Goal: Find specific page/section

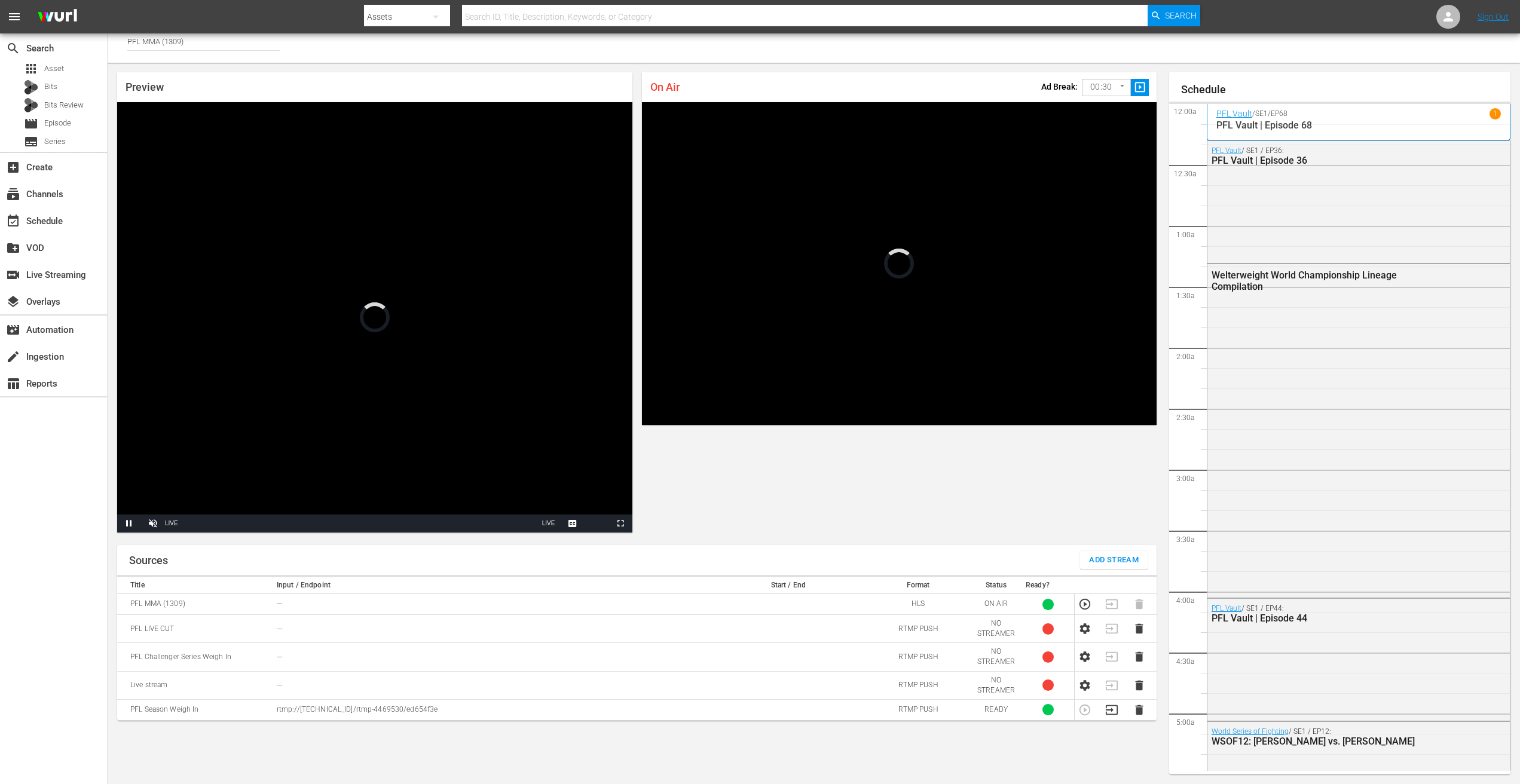
scroll to position [2237, 0]
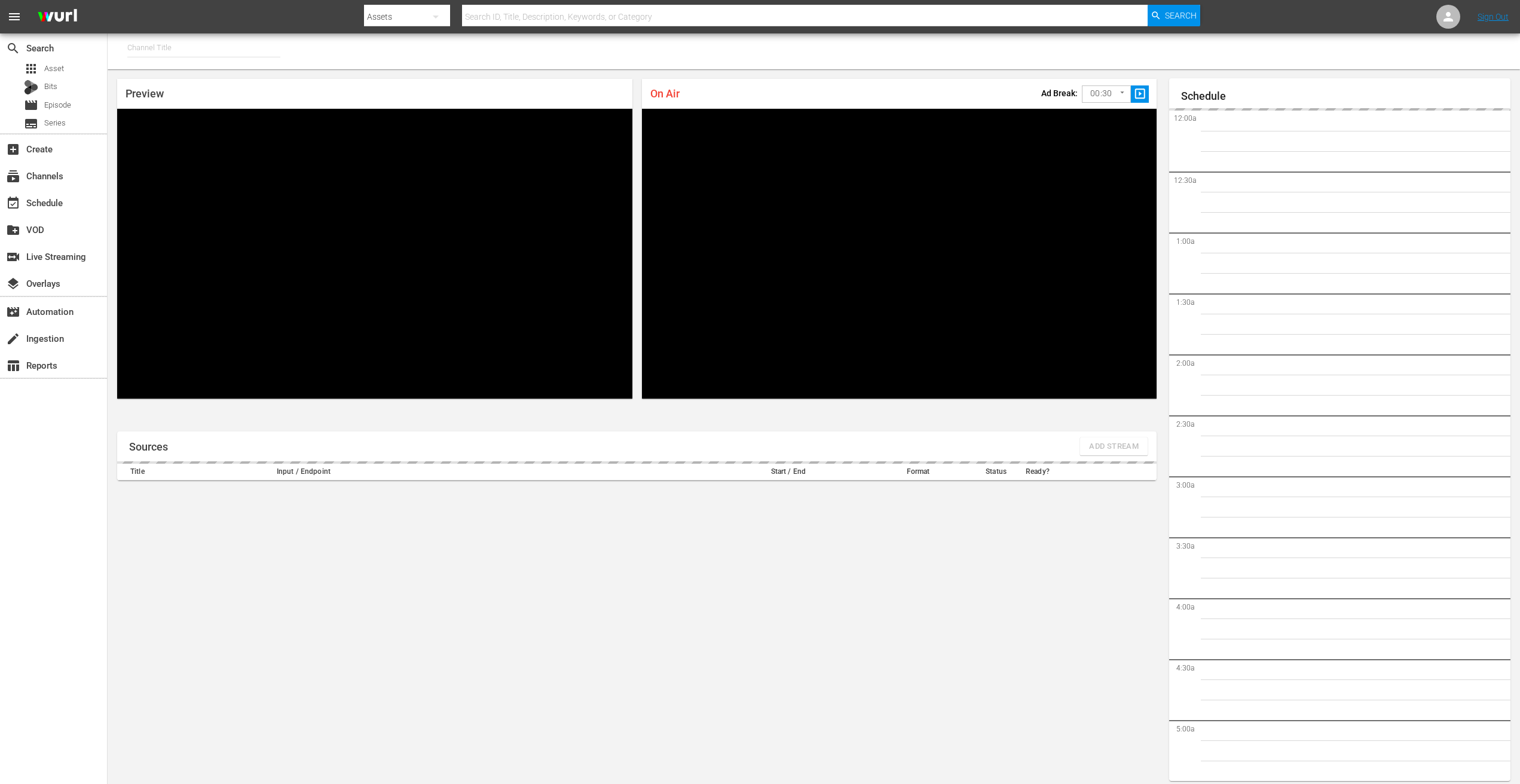
type input "PFL MMA (1309)"
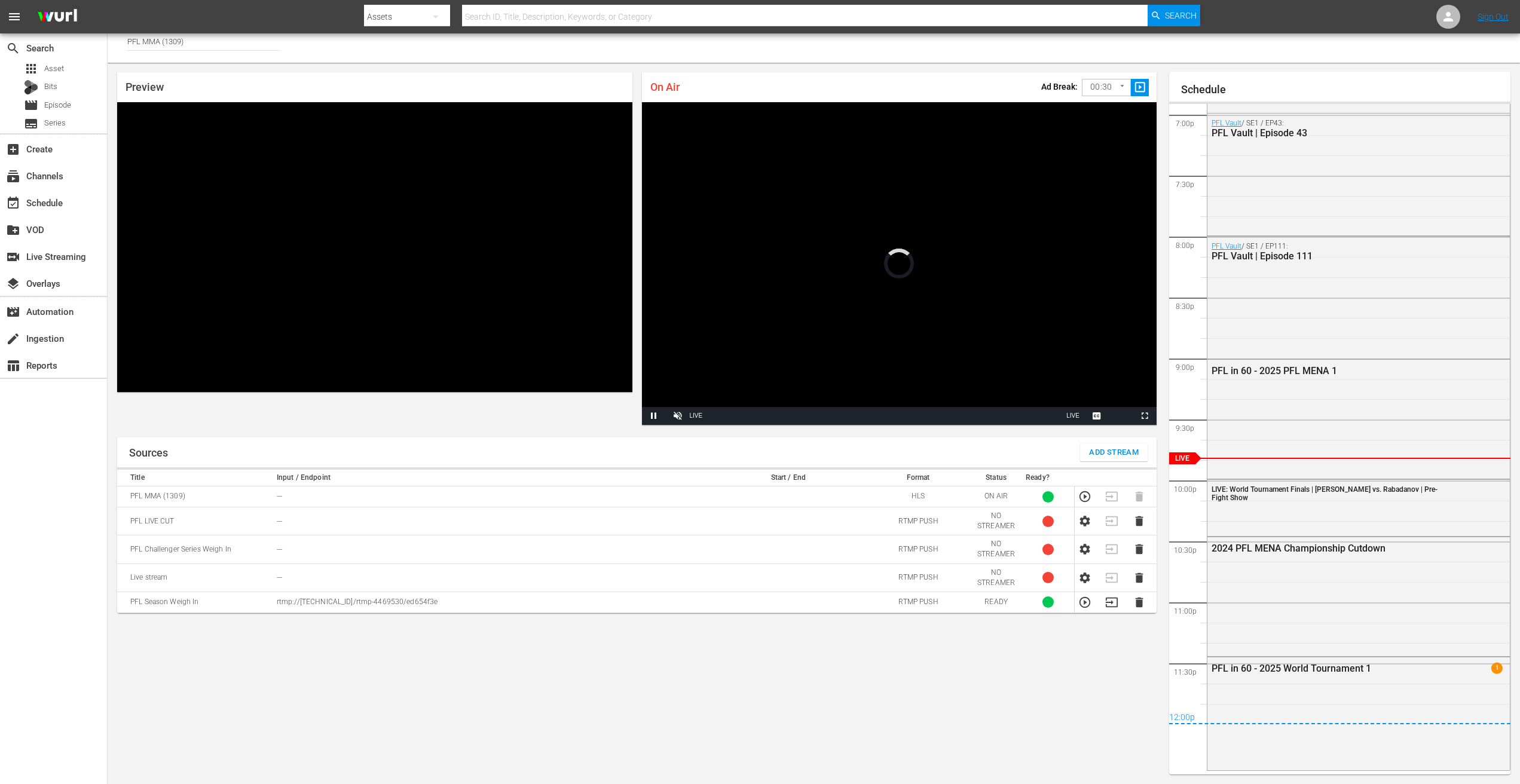
scroll to position [31, 0]
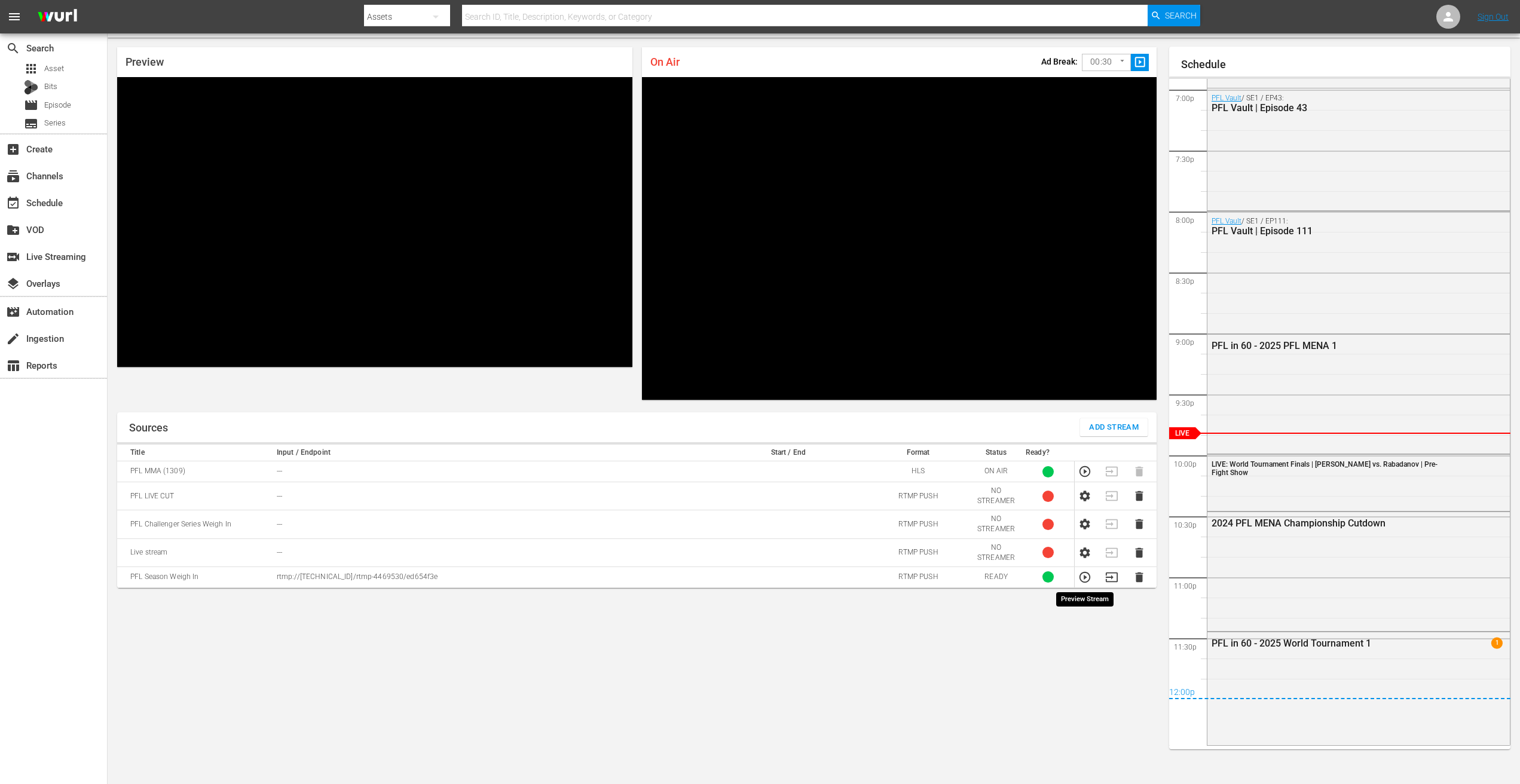
click at [1087, 577] on icon "button" at bounding box center [1084, 577] width 11 height 11
